Goal: Navigation & Orientation: Find specific page/section

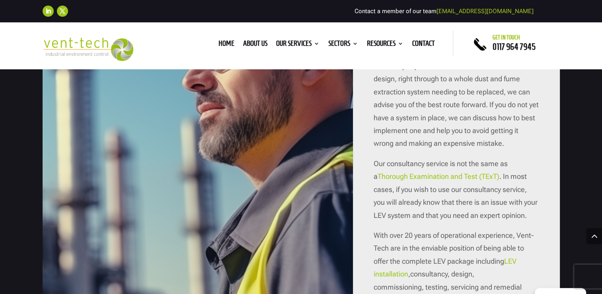
scroll to position [995, 0]
click at [221, 45] on link "Home" at bounding box center [227, 45] width 16 height 9
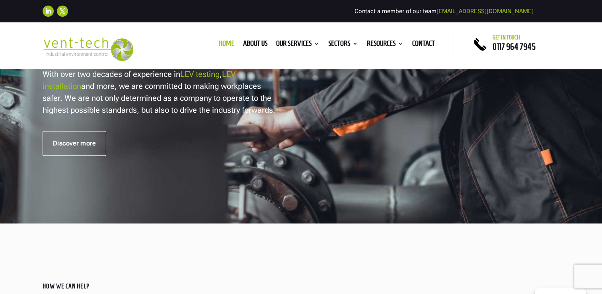
scroll to position [199, 0]
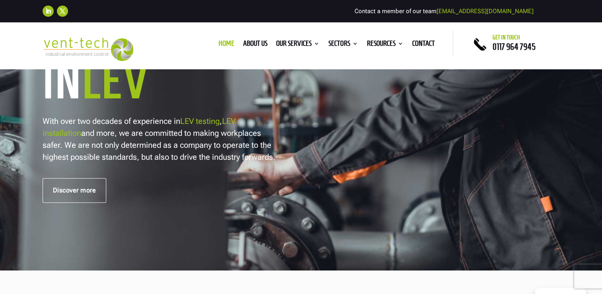
click at [205, 119] on link "LEV testing" at bounding box center [199, 121] width 39 height 10
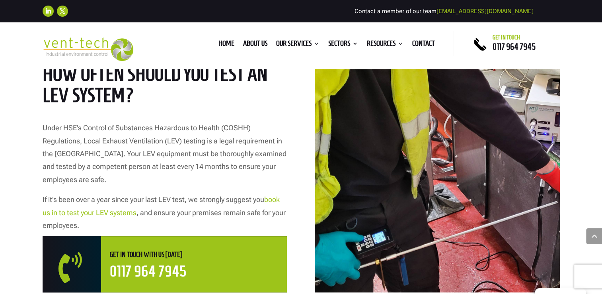
scroll to position [398, 0]
